Goal: Check status: Check status

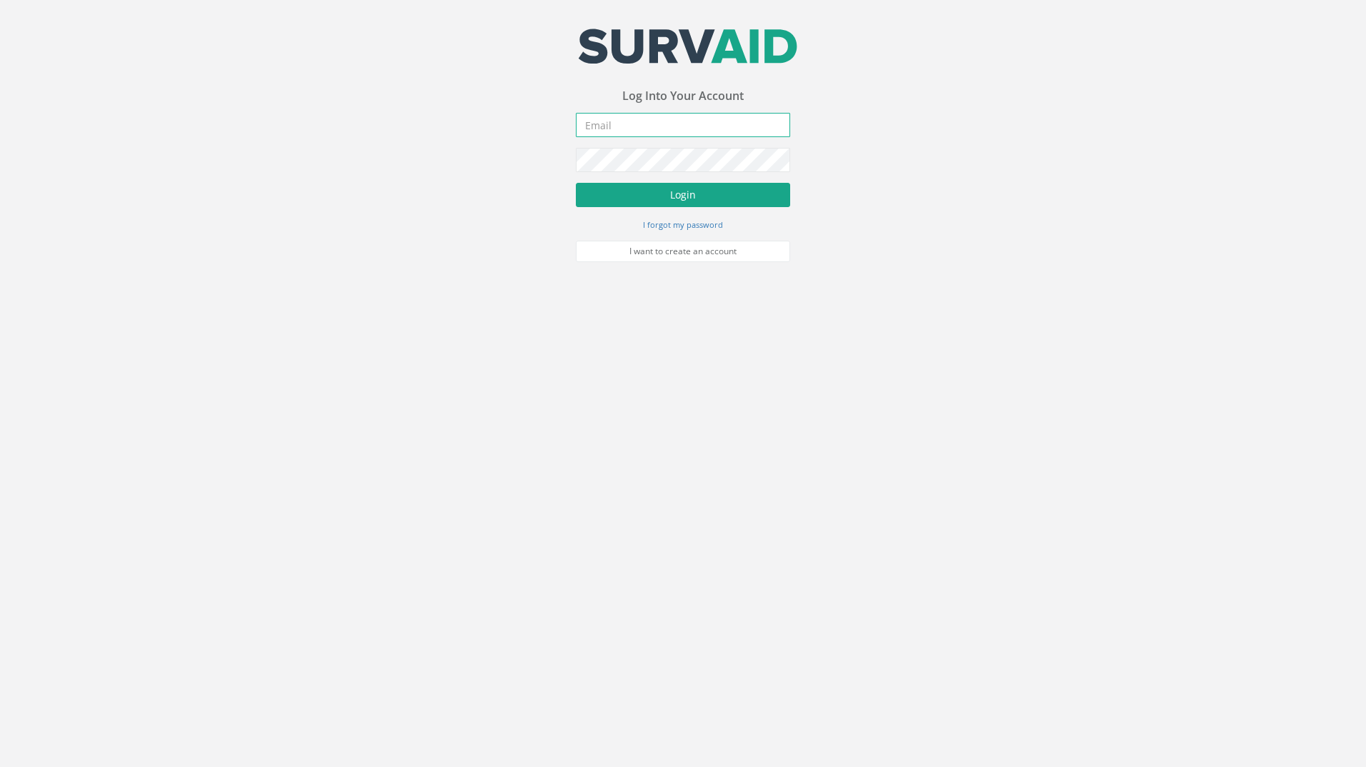
type input "[EMAIL_ADDRESS][DOMAIN_NAME]"
click at [679, 196] on button "Login" at bounding box center [683, 195] width 214 height 24
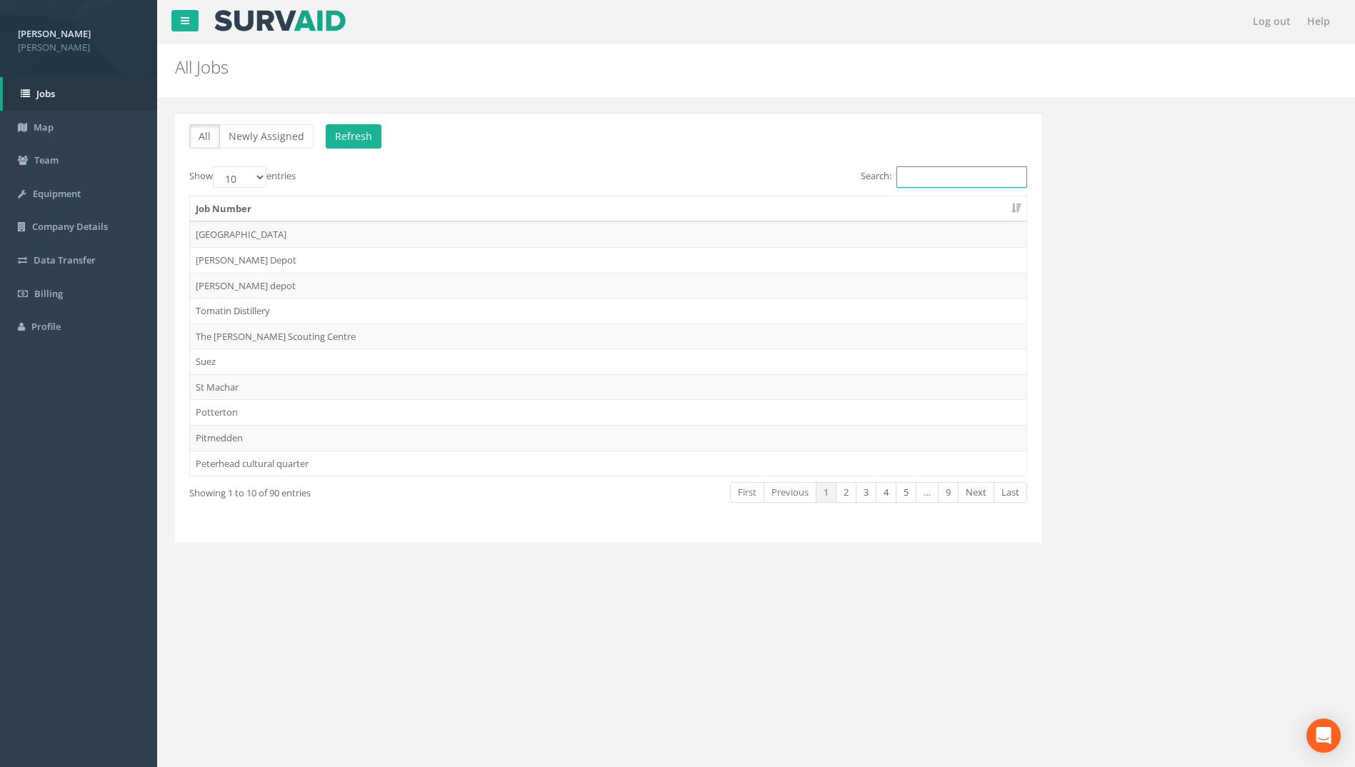
click at [931, 174] on input "Search:" at bounding box center [961, 176] width 131 height 21
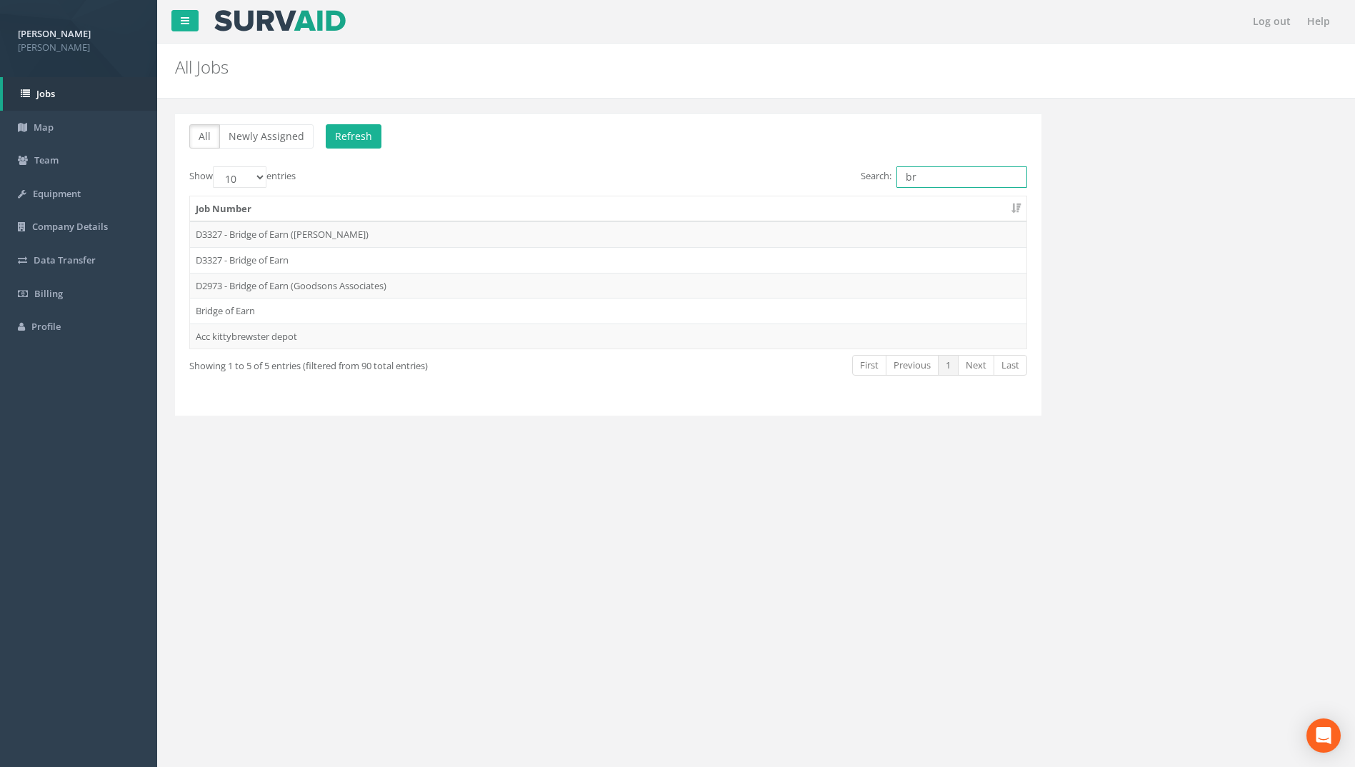
type input "b"
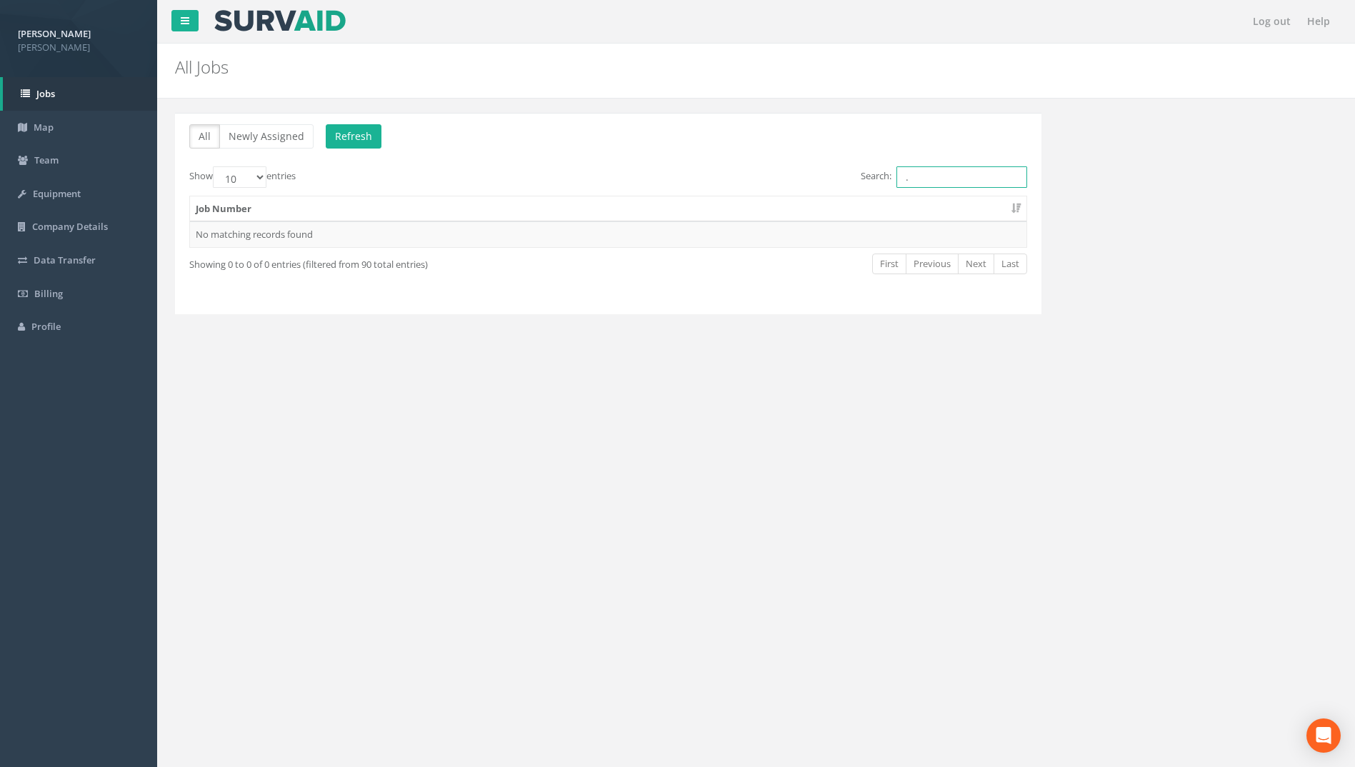
type input "."
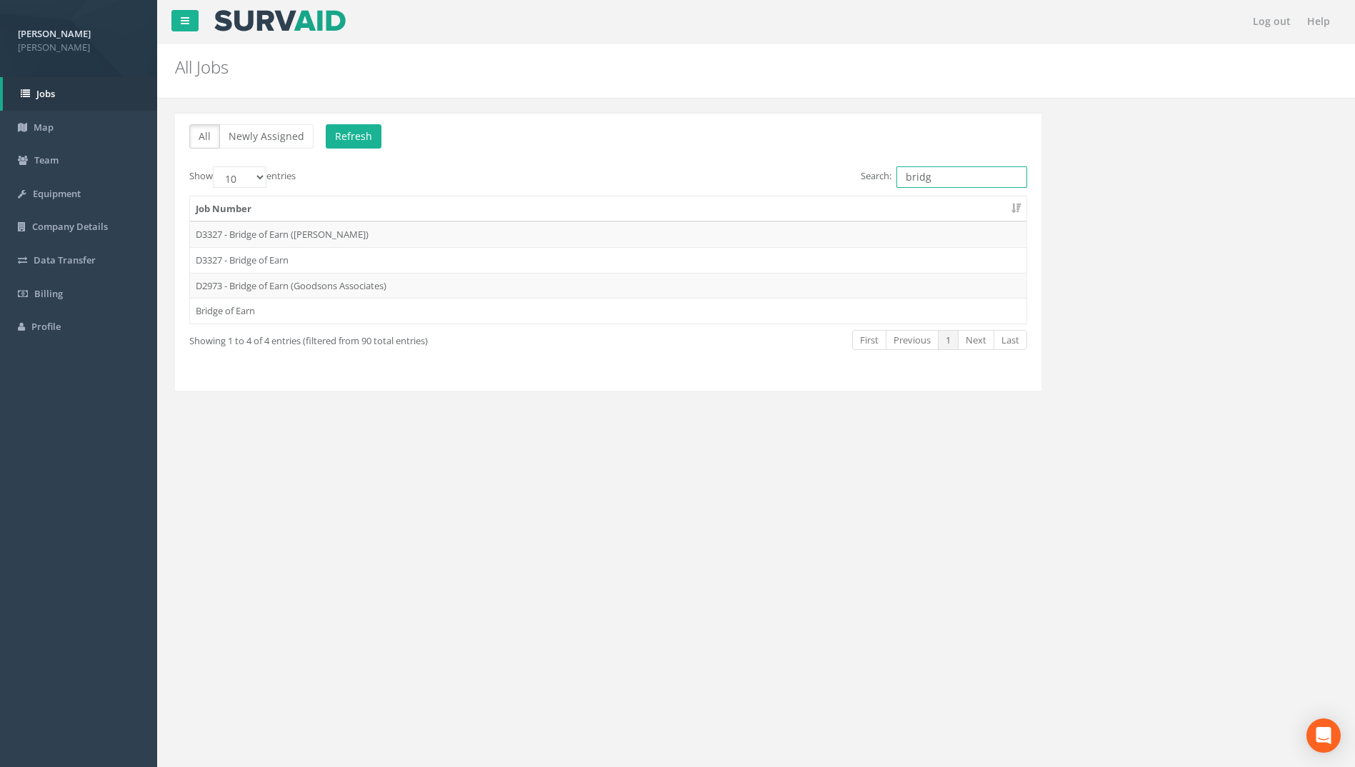
type input "bridg"
click at [236, 311] on td "Bridge of Earn" at bounding box center [608, 311] width 836 height 26
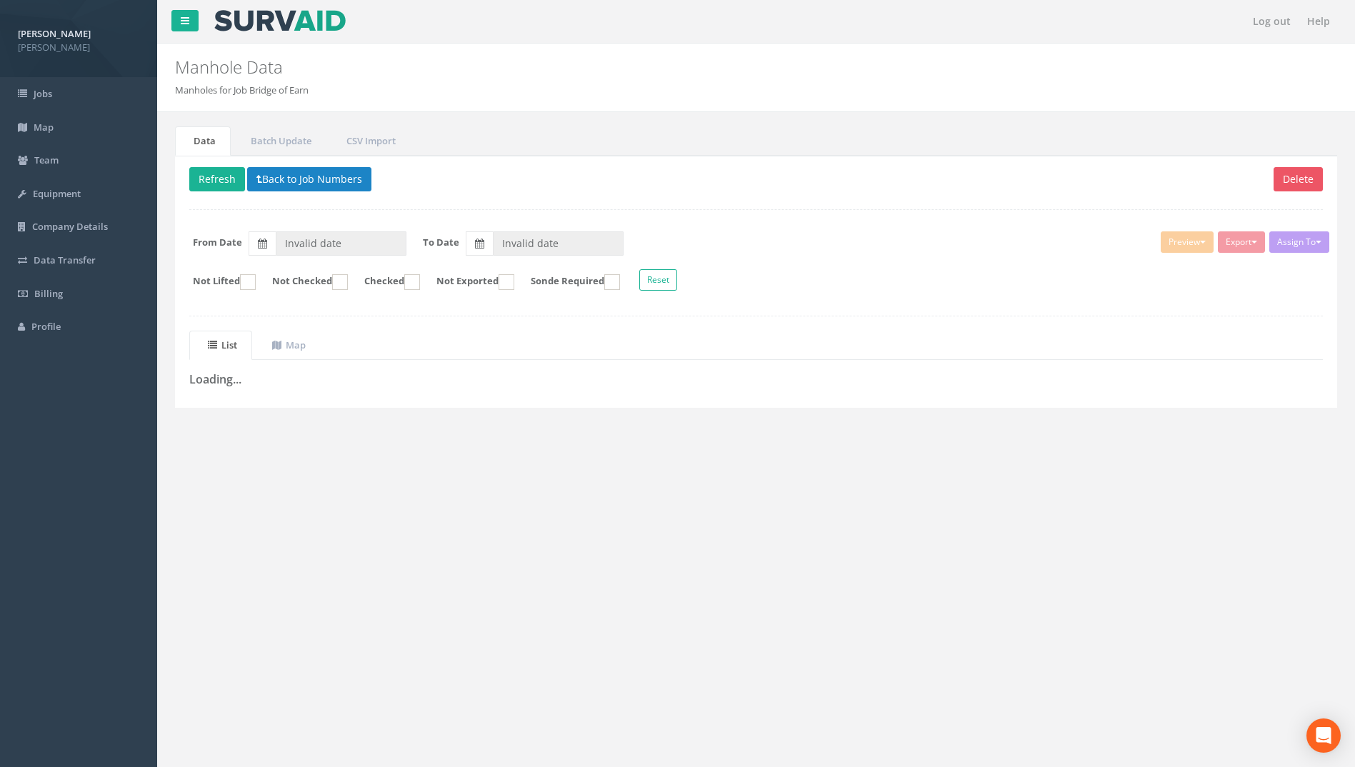
type input "[DATE]"
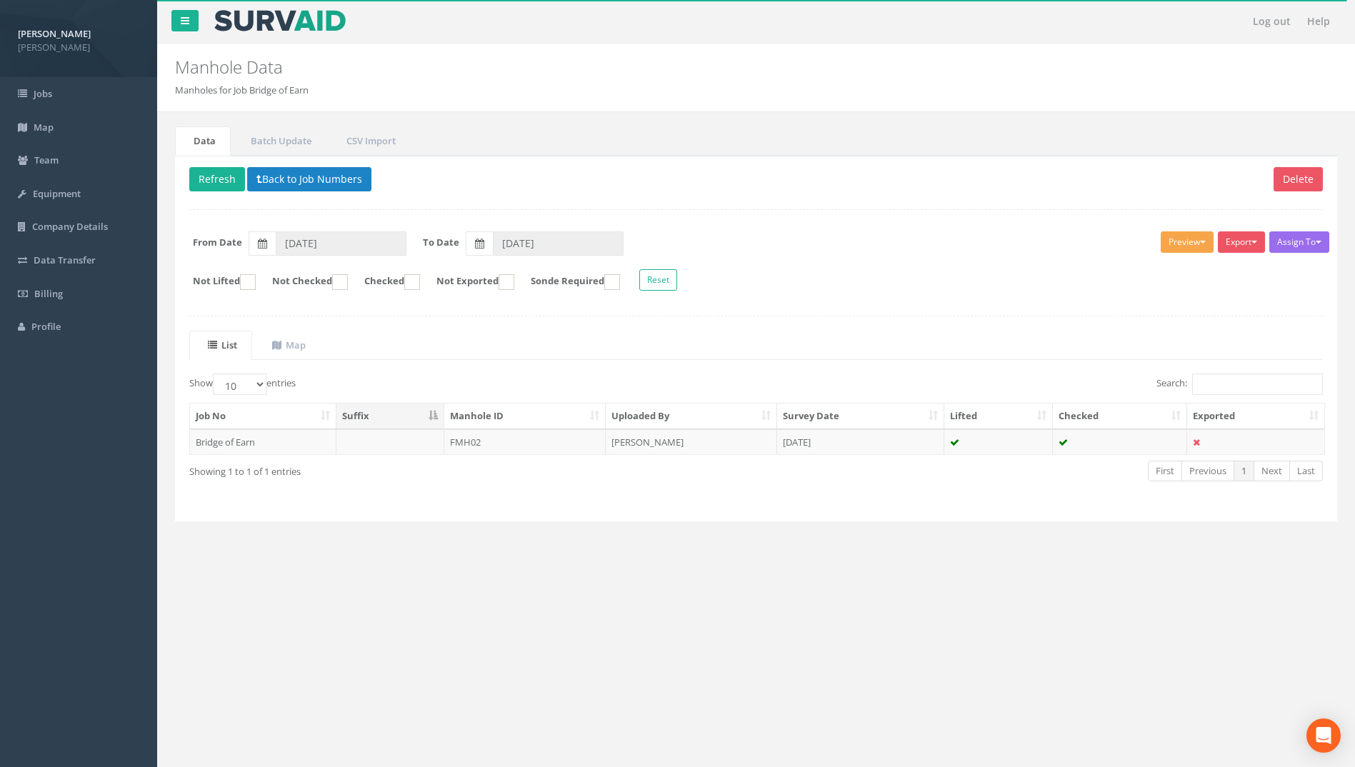
click at [1186, 236] on button "Preview" at bounding box center [1187, 241] width 53 height 21
click at [1178, 272] on link "[PERSON_NAME]" at bounding box center [1160, 272] width 109 height 22
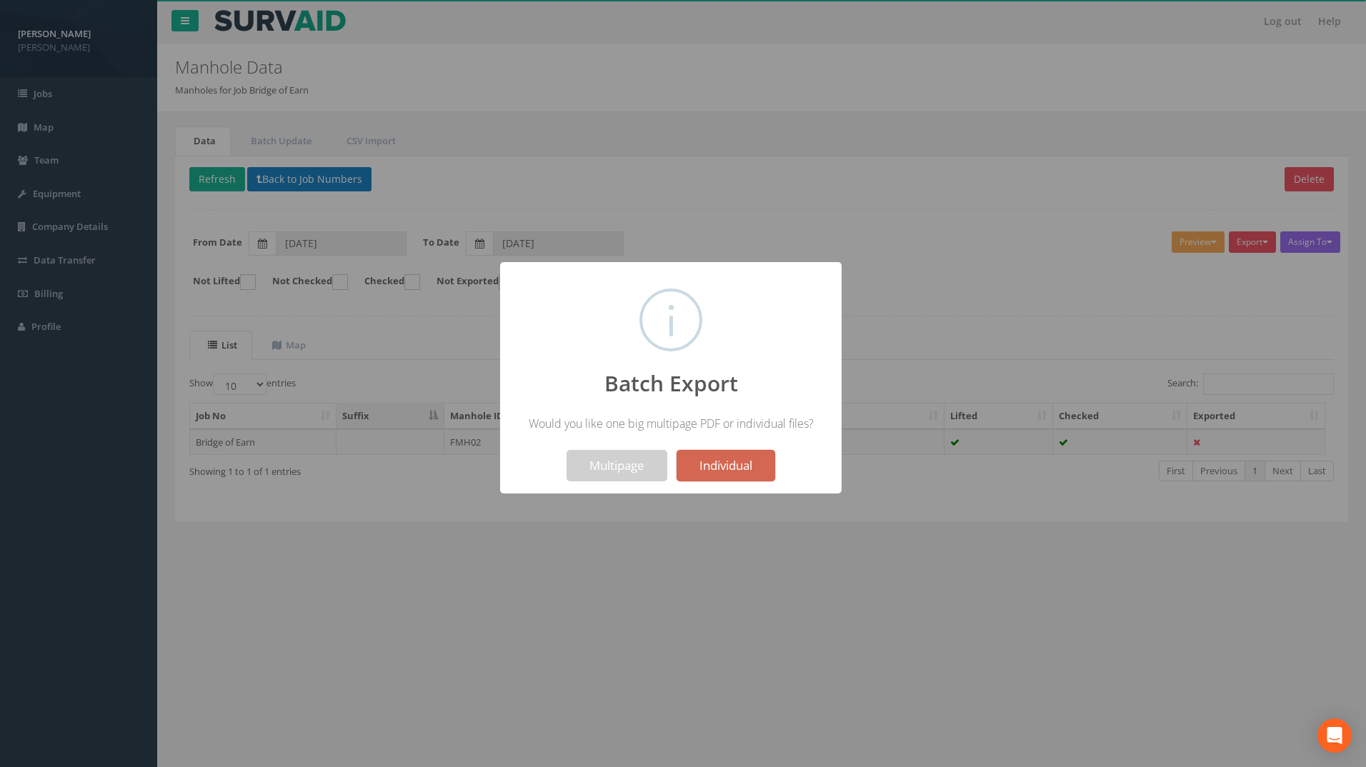
click at [729, 453] on button "Individual" at bounding box center [725, 465] width 99 height 31
